Goal: Task Accomplishment & Management: Manage account settings

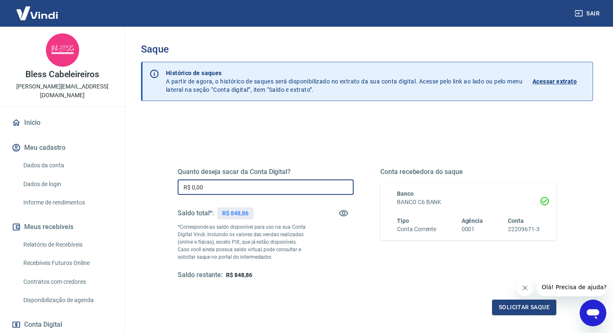
click at [198, 185] on input "R$ 0,00" at bounding box center [266, 186] width 176 height 15
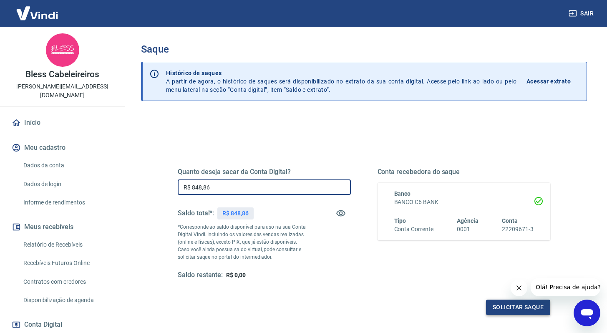
type input "R$ 848,86"
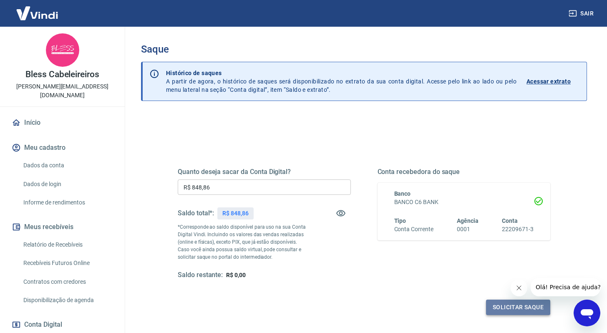
click at [500, 305] on button "Solicitar saque" at bounding box center [518, 307] width 64 height 15
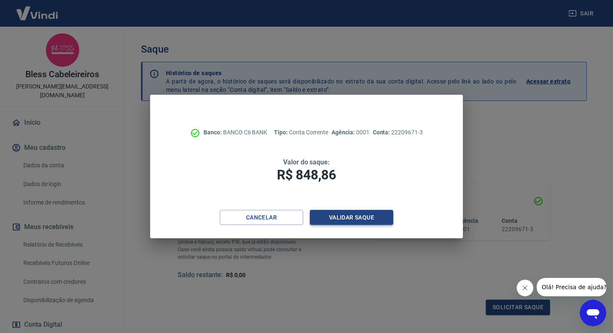
click at [351, 216] on button "Validar saque" at bounding box center [351, 217] width 83 height 15
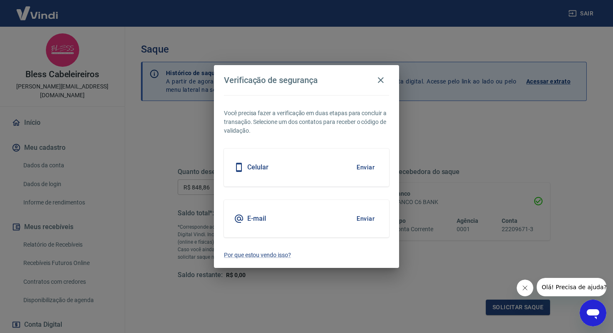
click at [372, 221] on button "Enviar" at bounding box center [365, 219] width 27 height 18
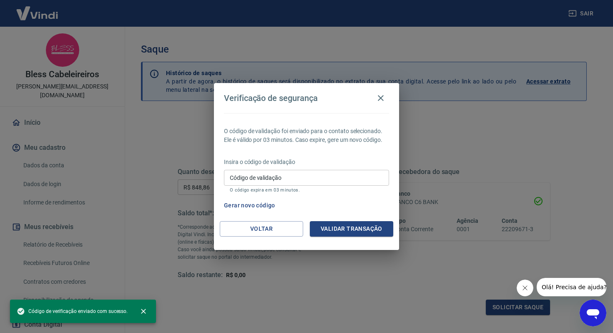
click at [295, 176] on input "Código de validação" at bounding box center [306, 177] width 165 height 15
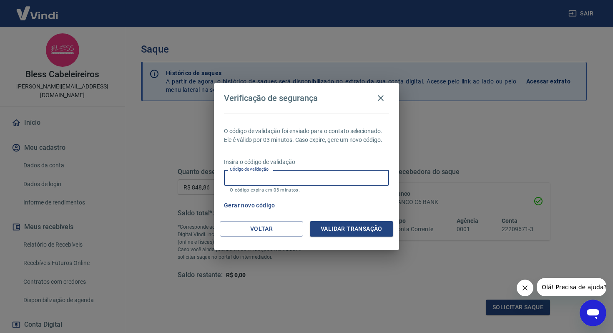
paste input "624168"
type input "624168"
click at [349, 230] on button "Validar transação" at bounding box center [351, 228] width 83 height 15
